Goal: Navigation & Orientation: Find specific page/section

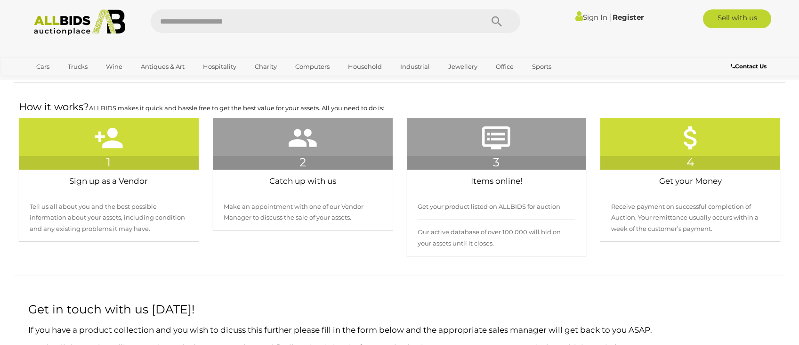
scroll to position [206, 0]
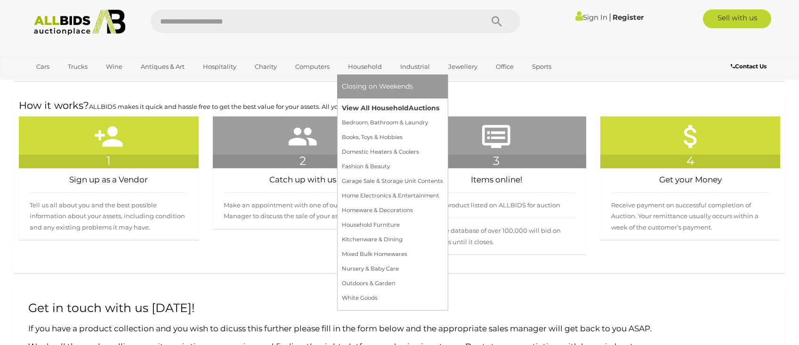
click at [367, 107] on link "View All Household Auctions" at bounding box center [392, 108] width 101 height 15
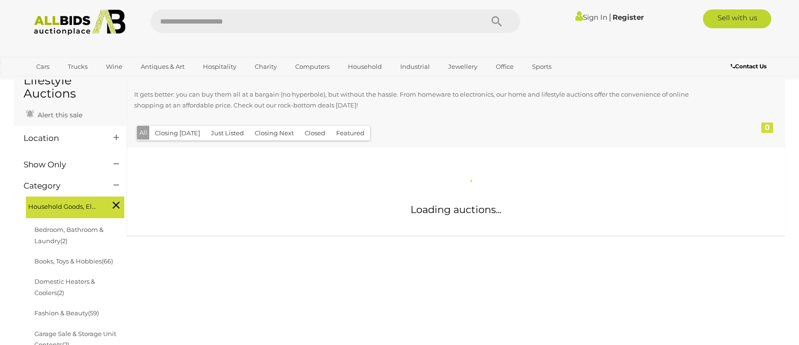
scroll to position [59, 0]
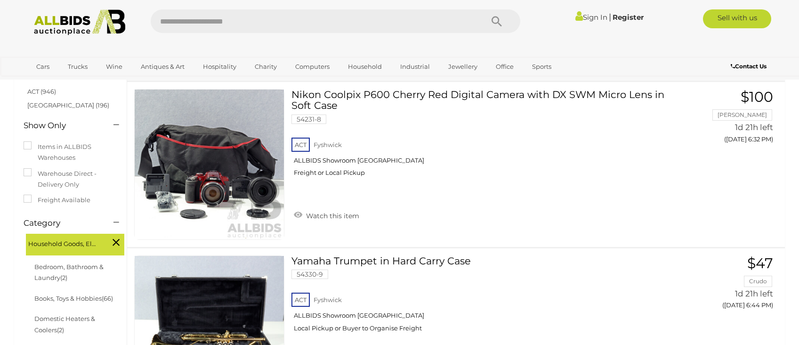
scroll to position [73, 0]
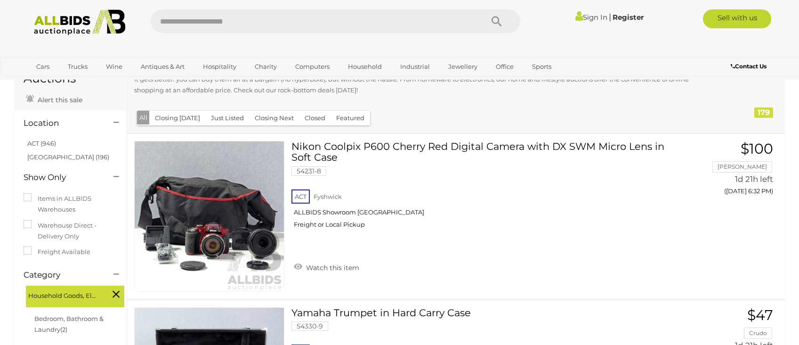
click at [119, 121] on icon at bounding box center [116, 122] width 6 height 9
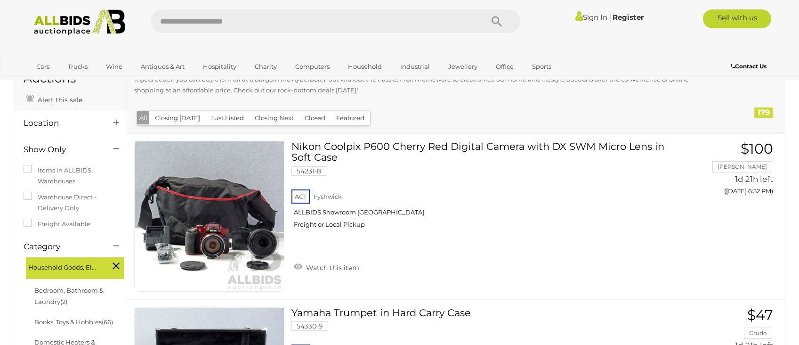
click at [116, 121] on icon at bounding box center [116, 122] width 6 height 9
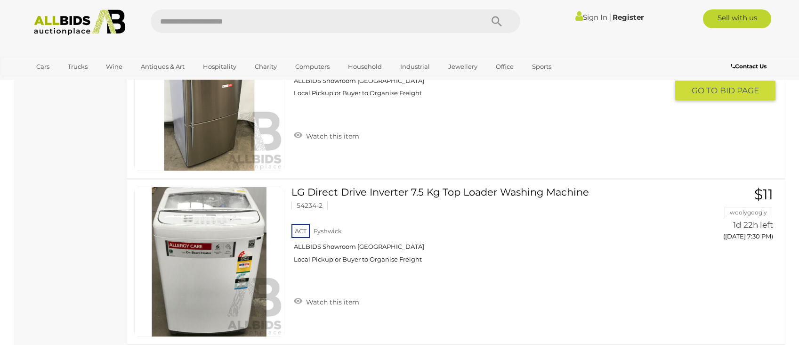
scroll to position [2184, 0]
